Goal: Task Accomplishment & Management: Understand process/instructions

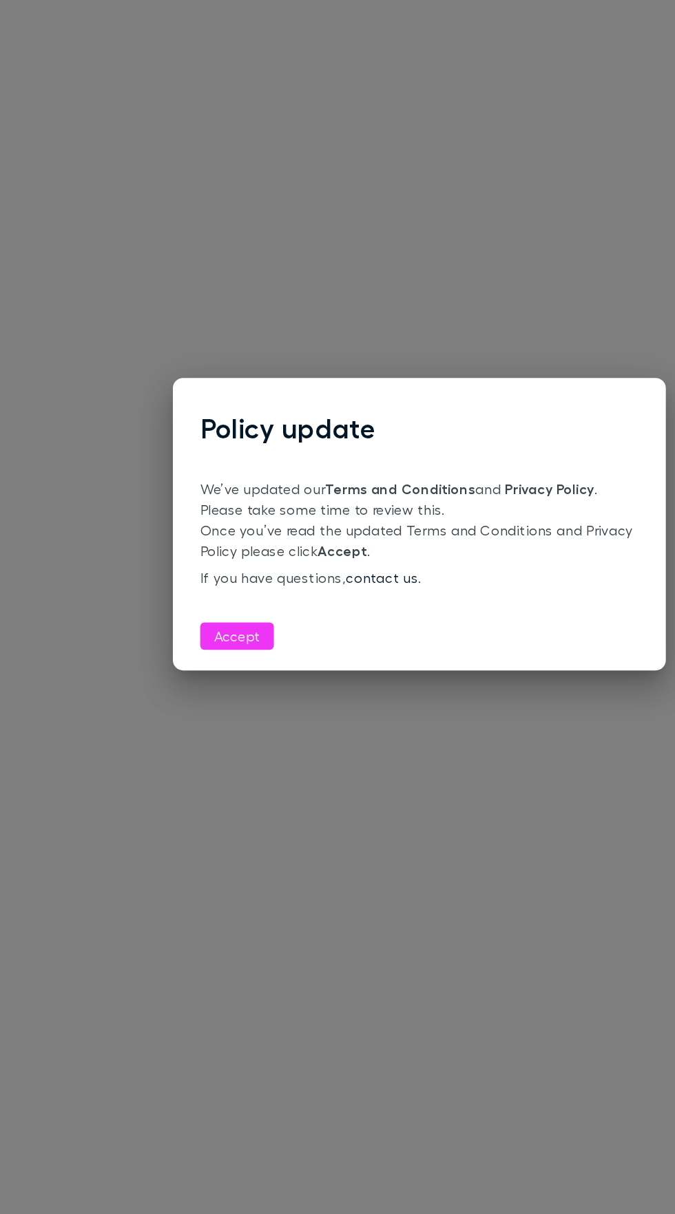
click at [179, 708] on button "Accept" at bounding box center [190, 697] width 59 height 22
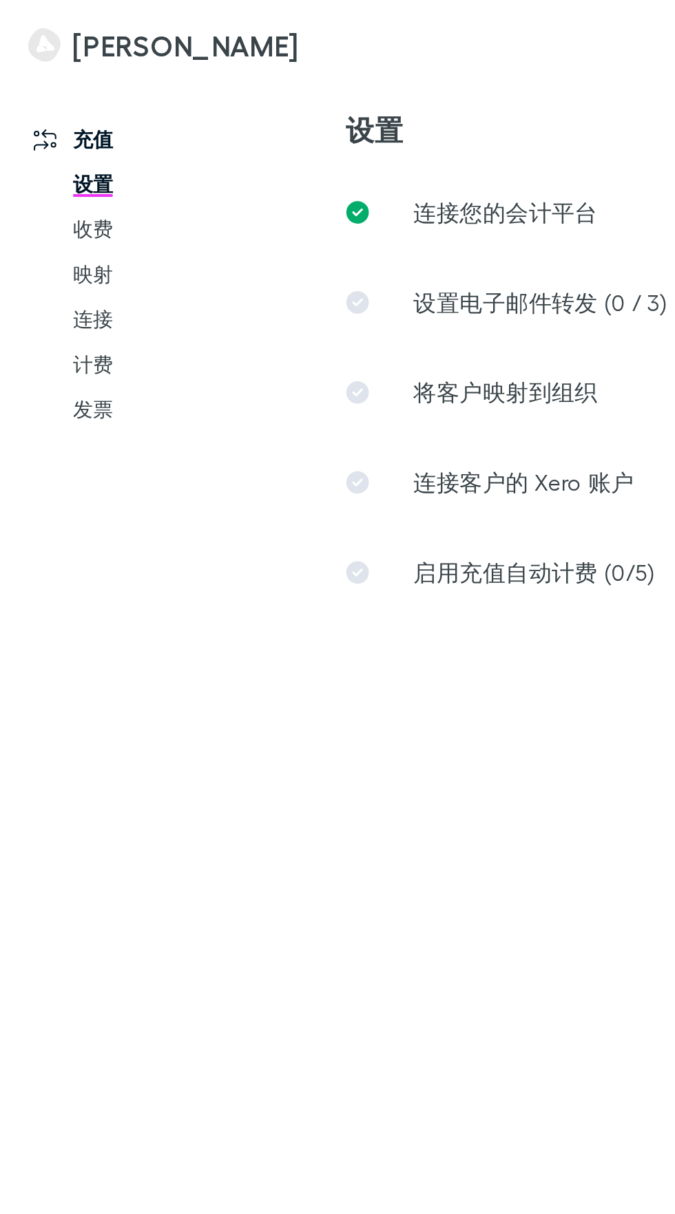
scroll to position [0, 67]
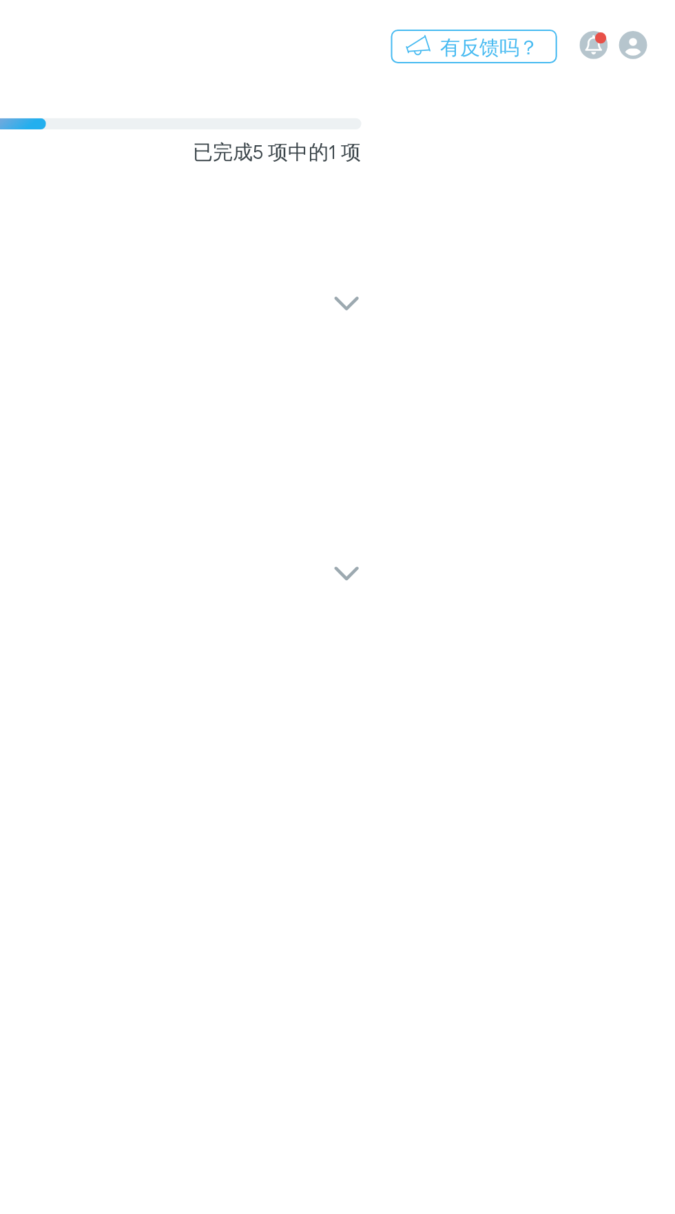
click at [529, 149] on div "设置电子邮件转发 (0 / 3)" at bounding box center [312, 148] width 441 height 44
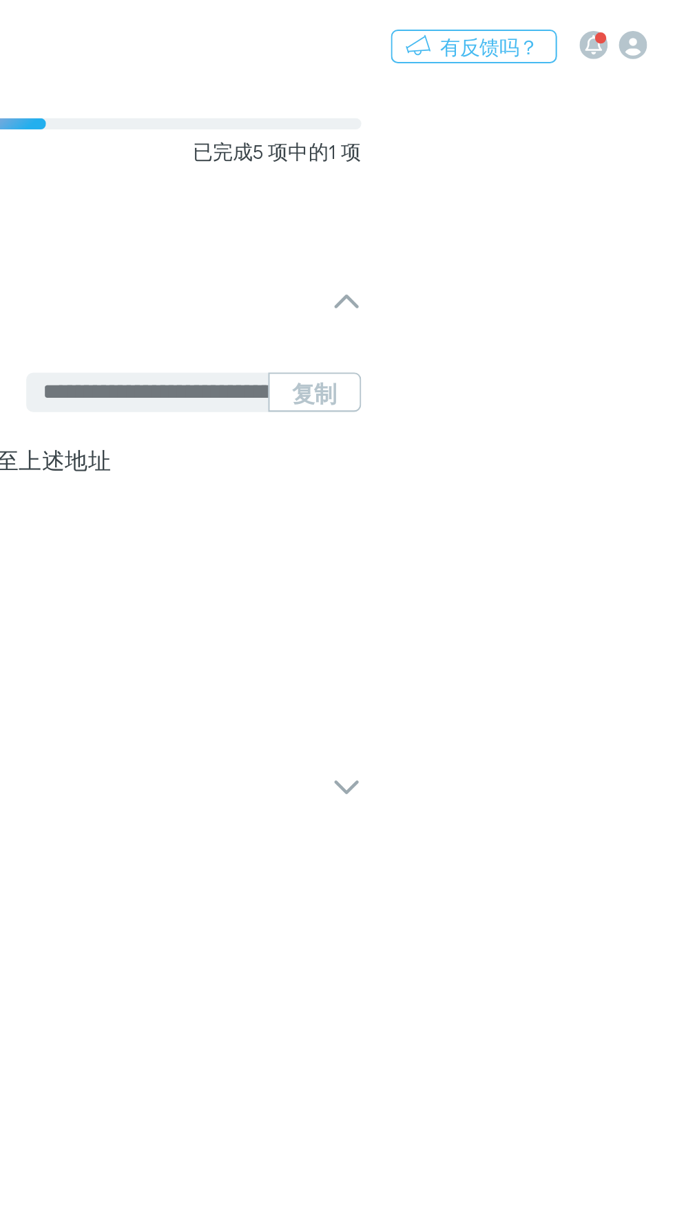
scroll to position [0, 0]
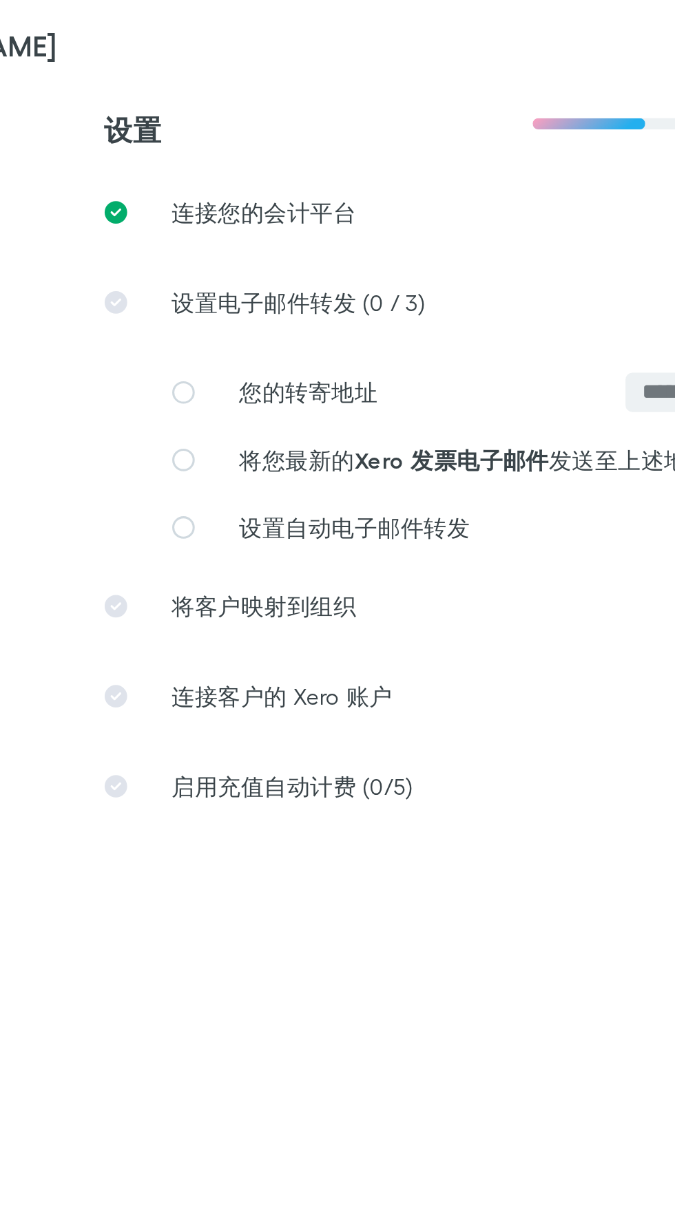
click at [211, 191] on icon at bounding box center [207, 192] width 11 height 11
click at [211, 192] on icon at bounding box center [207, 192] width 11 height 11
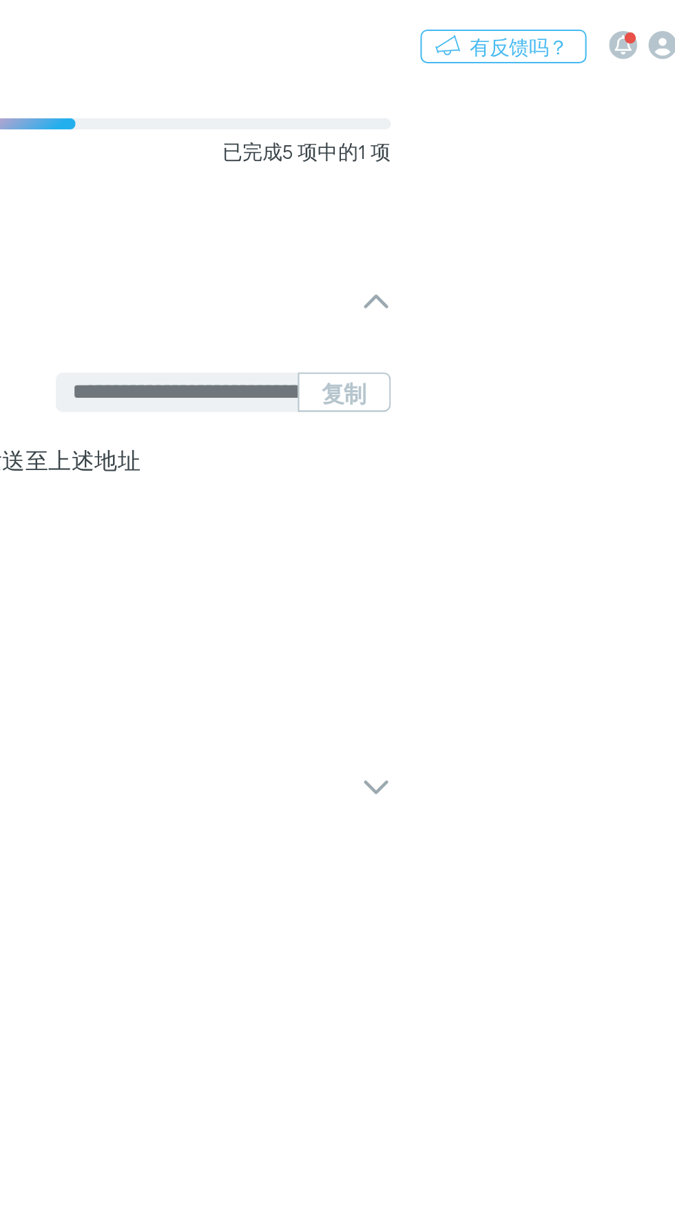
click at [509, 193] on button "复制" at bounding box center [498, 191] width 45 height 19
